Goal: Information Seeking & Learning: Check status

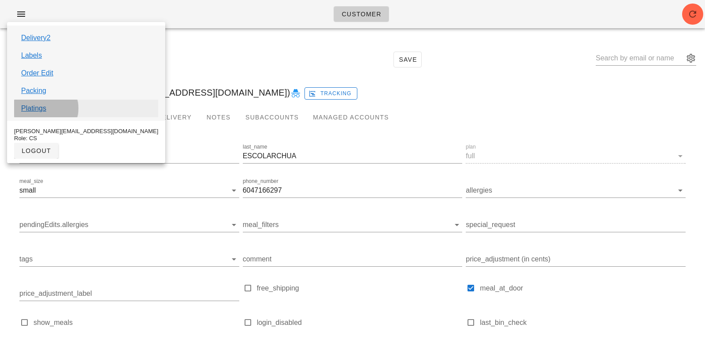
click at [36, 110] on link "Platings" at bounding box center [33, 108] width 25 height 11
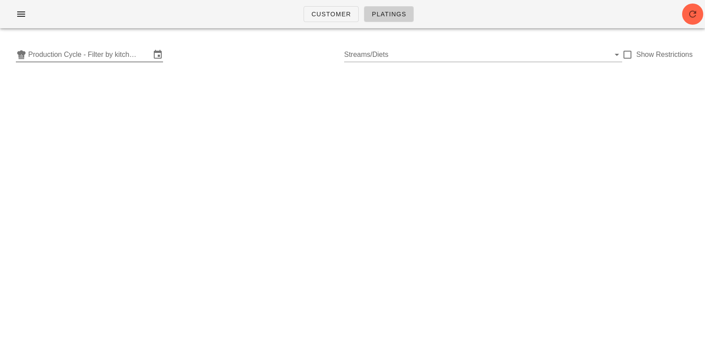
click at [79, 53] on input "Production Cycle - Filter by kitchen production schedules" at bounding box center [89, 55] width 123 height 14
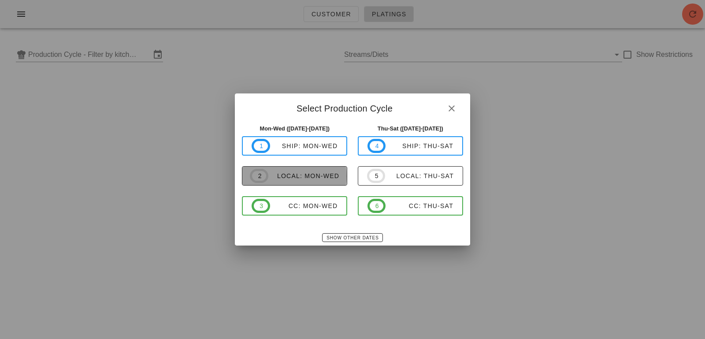
click at [313, 175] on div "local: Mon-Wed" at bounding box center [303, 175] width 71 height 7
type input "local: Mon-Wed ([DATE]-[DATE])"
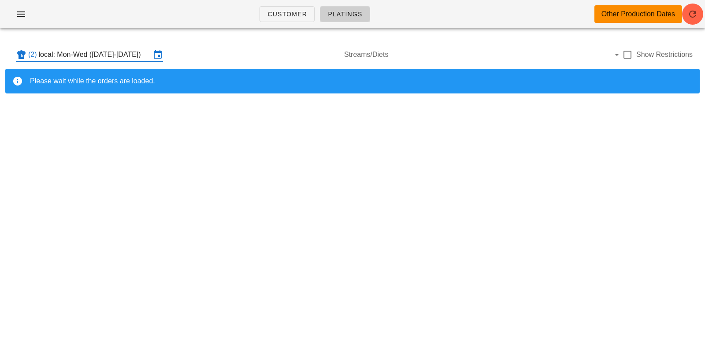
click at [111, 64] on div "(2) local: Mon-Wed ([DATE]-[DATE]) Streams/Diets Show Restrictions" at bounding box center [352, 55] width 695 height 28
click at [116, 52] on input "local: Mon-Wed ([DATE]-[DATE])" at bounding box center [95, 55] width 112 height 14
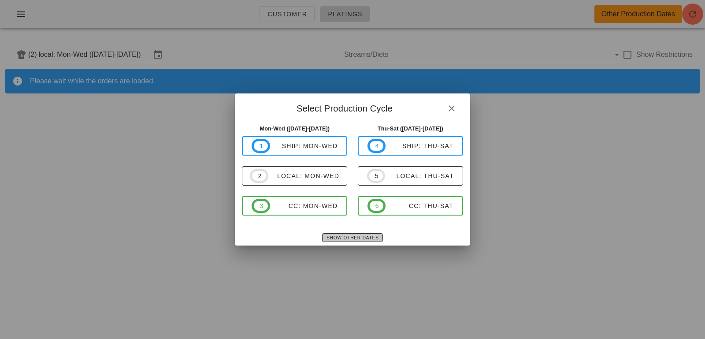
click at [350, 238] on span "Show Other Dates" at bounding box center [352, 237] width 52 height 5
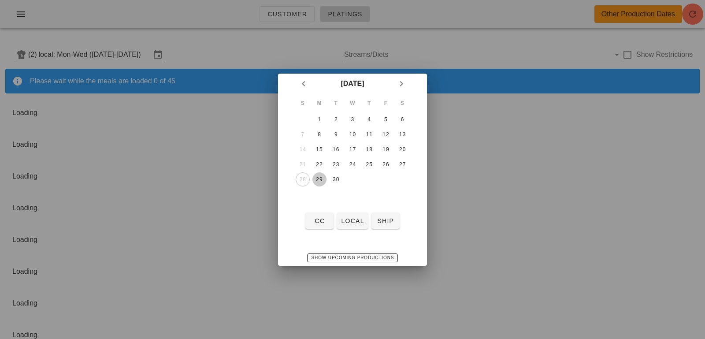
click at [318, 178] on div "29" at bounding box center [320, 179] width 14 height 6
click at [350, 222] on span "local" at bounding box center [352, 220] width 23 height 7
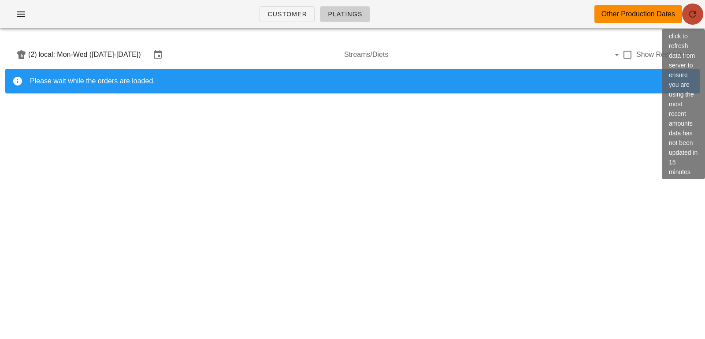
click at [696, 17] on icon "button" at bounding box center [693, 14] width 11 height 11
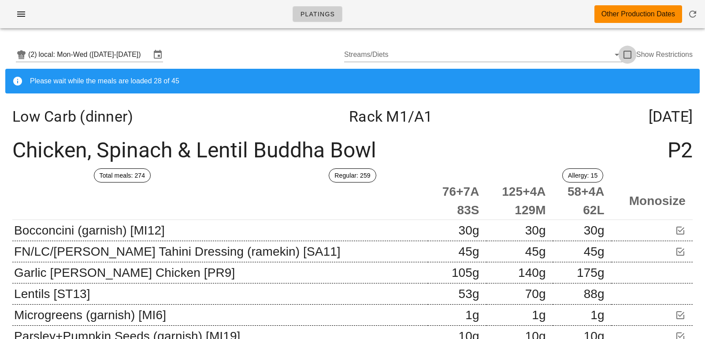
click at [625, 51] on div at bounding box center [627, 54] width 15 height 15
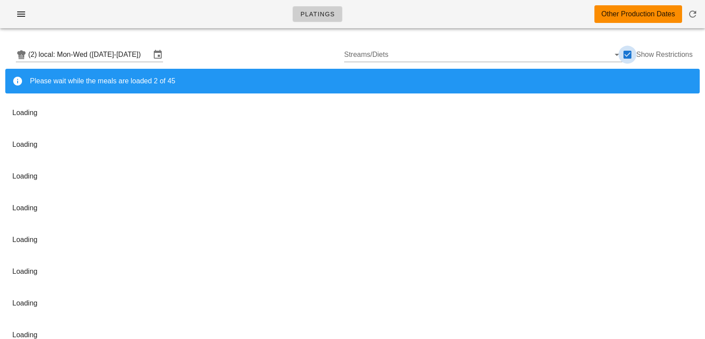
checkbox input "true"
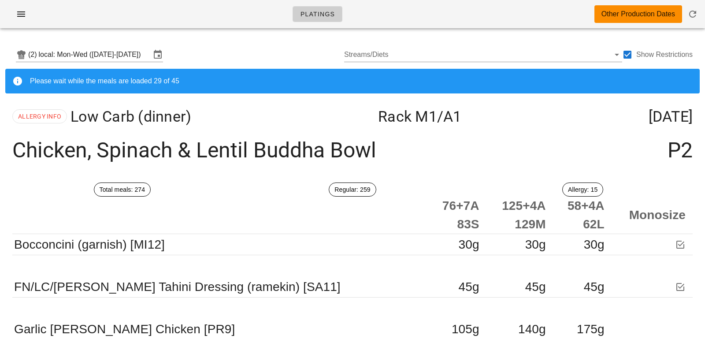
click at [245, 47] on div "(2) local: Mon-Wed ([DATE]-[DATE]) Streams/Diets Show Restrictions" at bounding box center [352, 55] width 695 height 28
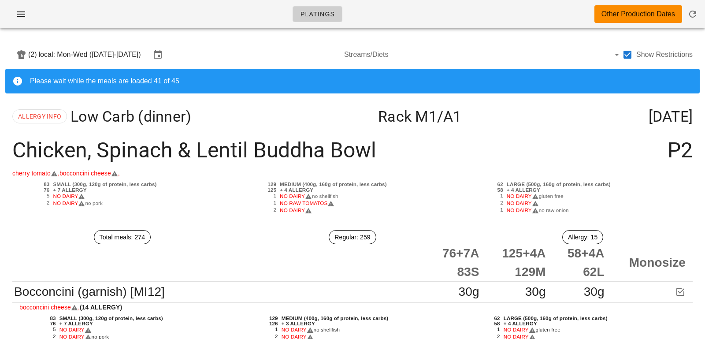
click at [221, 48] on div "(2) local: Mon-Wed ([DATE]-[DATE]) Streams/Diets Show Restrictions" at bounding box center [352, 55] width 695 height 28
click at [138, 53] on input "local: Mon-Wed ([DATE]-[DATE])" at bounding box center [95, 55] width 112 height 14
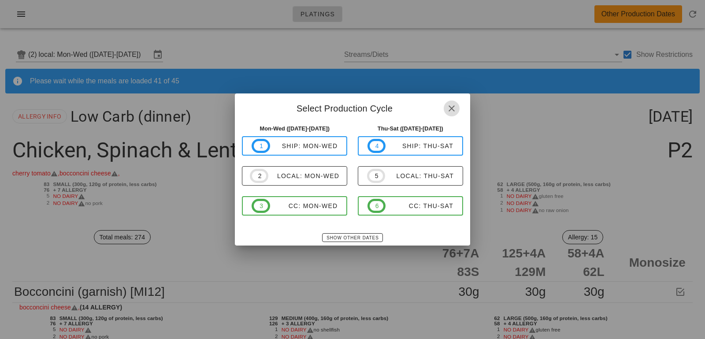
click at [453, 111] on icon "button" at bounding box center [452, 108] width 11 height 11
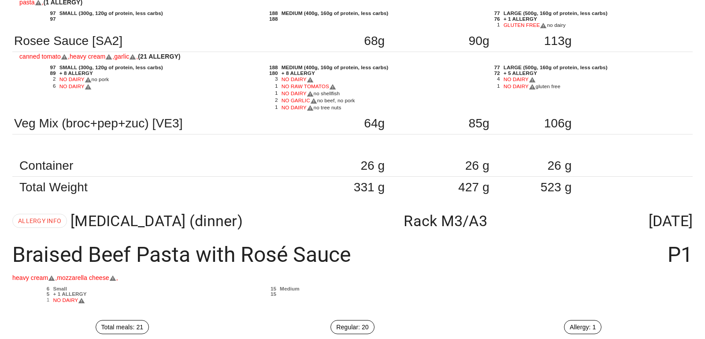
scroll to position [2801, 0]
